Goal: Find specific page/section: Find specific page/section

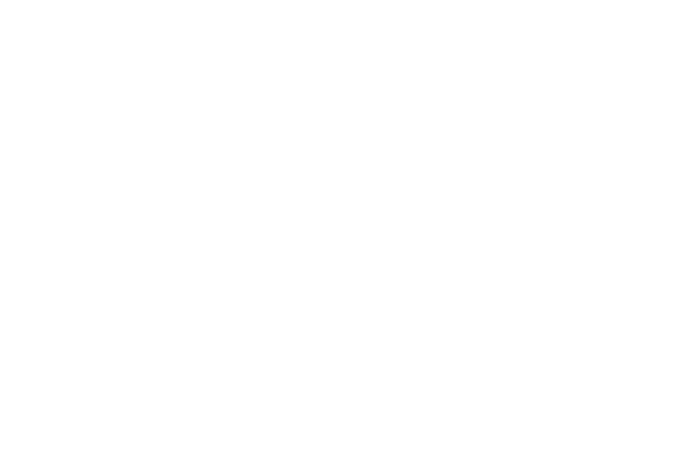
scroll to position [2915, 0]
click at [653, 210] on icon at bounding box center [655, 225] width 37 height 30
click at [657, 210] on icon at bounding box center [655, 225] width 37 height 30
click at [662, 210] on icon at bounding box center [655, 225] width 37 height 30
click at [659, 210] on icon at bounding box center [655, 225] width 37 height 30
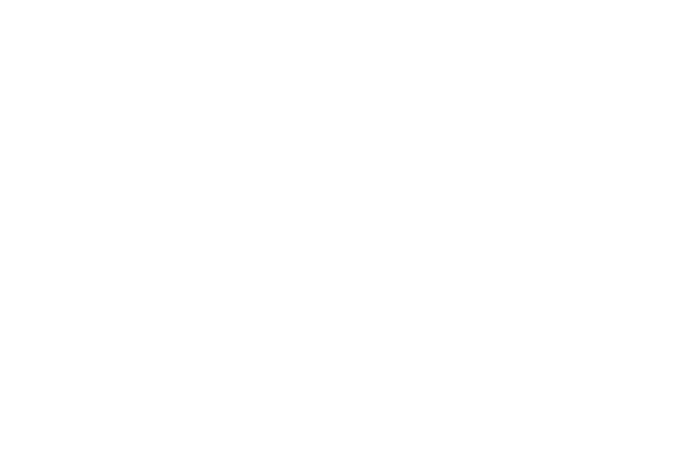
click at [655, 210] on icon at bounding box center [655, 225] width 37 height 30
click at [437, 347] on h4 "Familienhotel [PERSON_NAME]" at bounding box center [503, 355] width 282 height 17
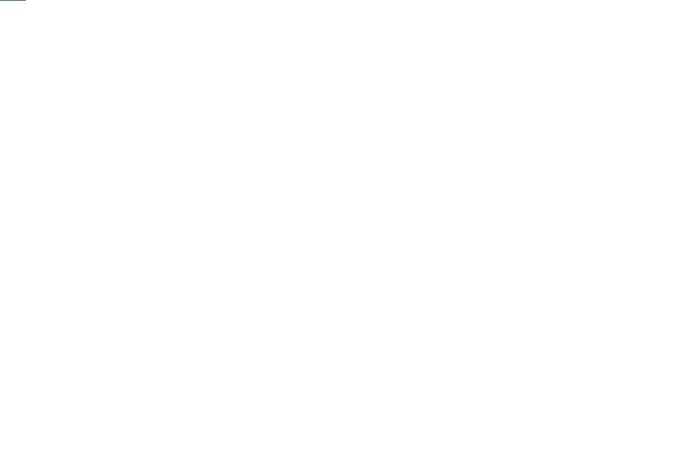
scroll to position [182, 0]
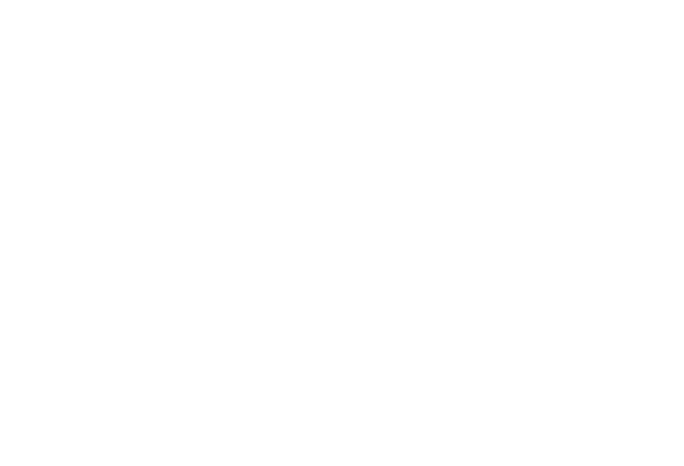
click at [577, 173] on img at bounding box center [342, 70] width 684 height 385
click at [605, 95] on icon at bounding box center [598, 106] width 29 height 23
